Goal: Transaction & Acquisition: Purchase product/service

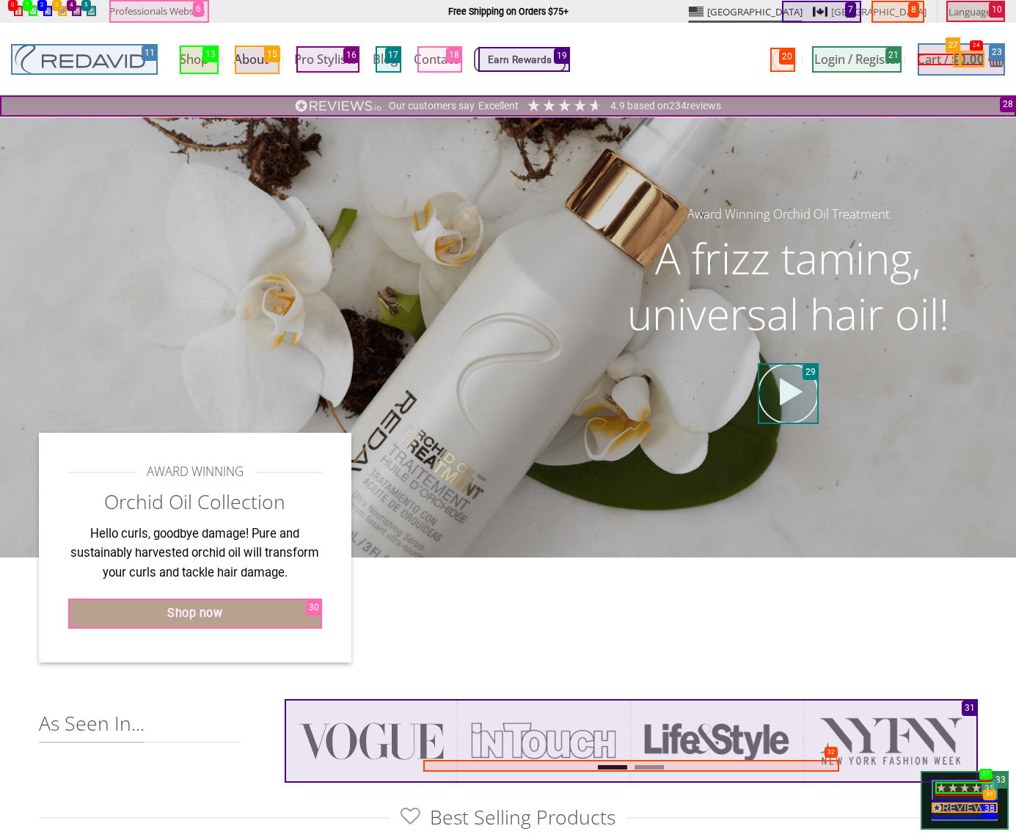
click at [257, 59] on link "About" at bounding box center [256, 59] width 44 height 29
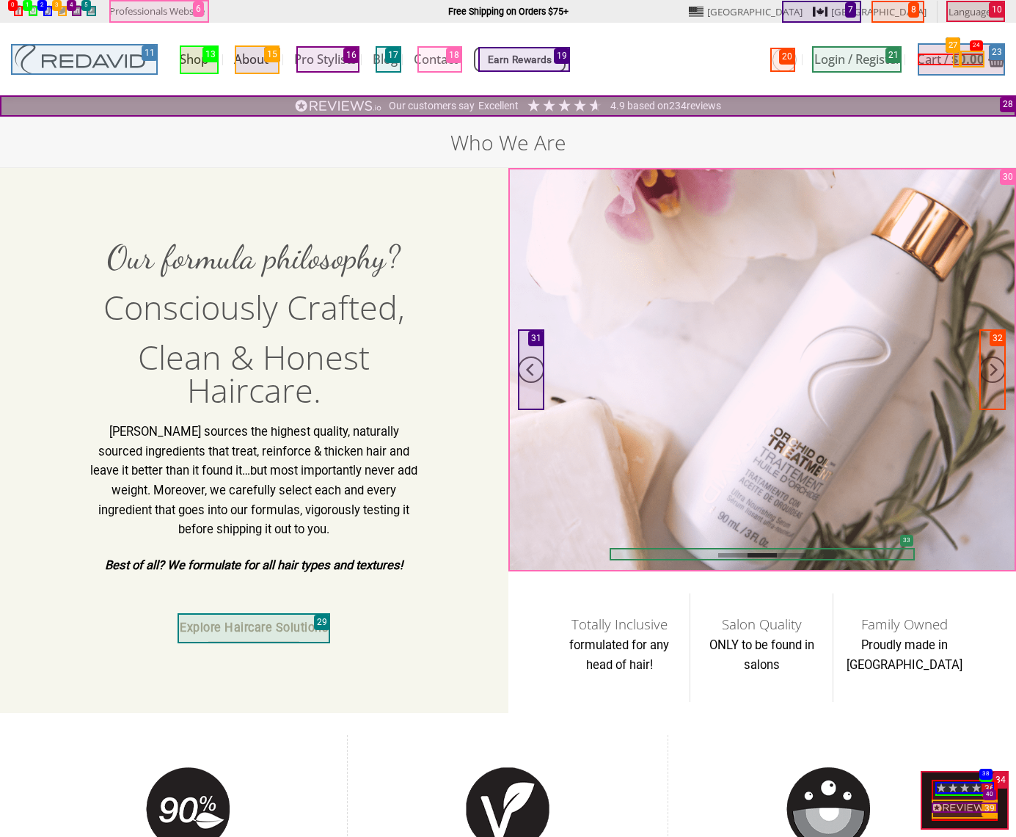
click at [199, 59] on link "Shop" at bounding box center [199, 59] width 38 height 29
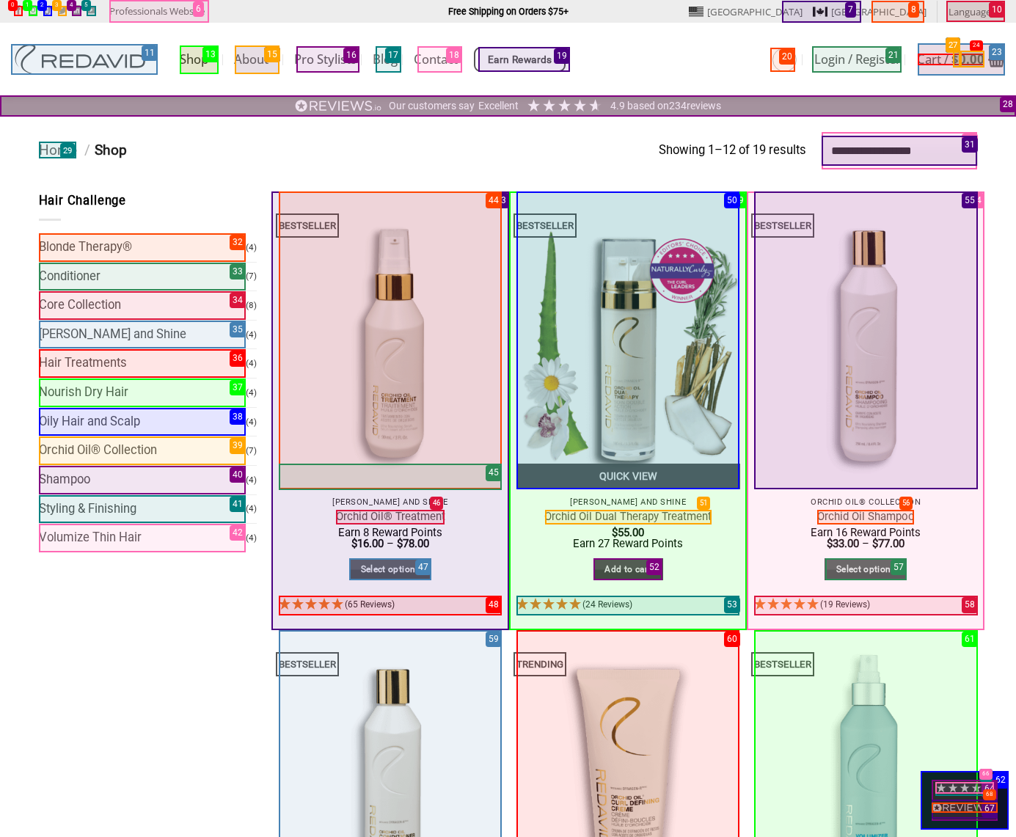
click at [628, 569] on link "Add to cart" at bounding box center [628, 569] width 70 height 23
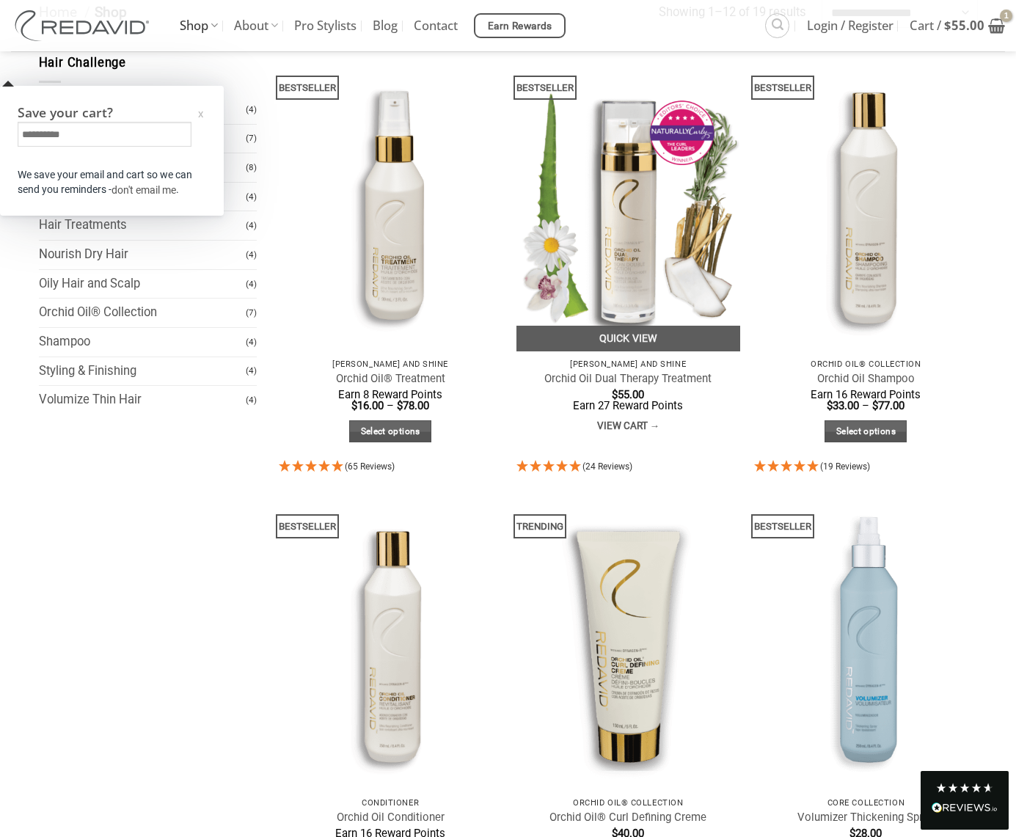
scroll to position [213, 0]
